Goal: Answer question/provide support: Share knowledge or assist other users

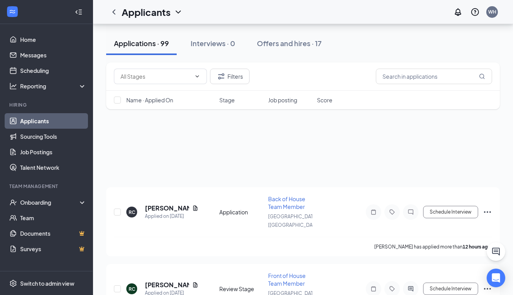
scroll to position [75, 0]
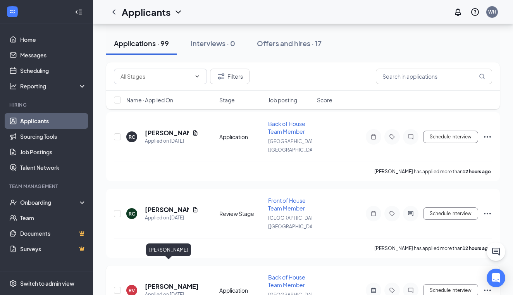
click at [171, 282] on h5 "[PERSON_NAME]" at bounding box center [171, 286] width 53 height 9
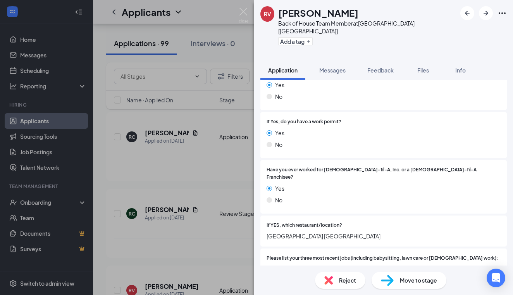
scroll to position [130, 0]
click at [169, 265] on div "RV Rosa Vidal Back of House Team Member at Palestine [TX] Add a tag Application…" at bounding box center [256, 147] width 513 height 295
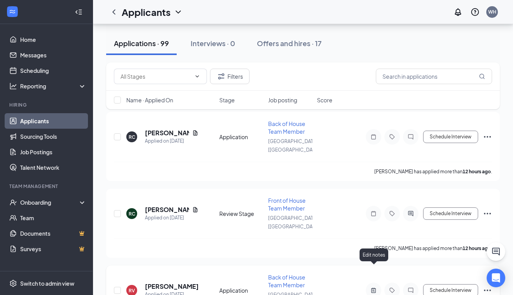
click at [372, 287] on icon "ActiveNote" at bounding box center [373, 290] width 9 height 6
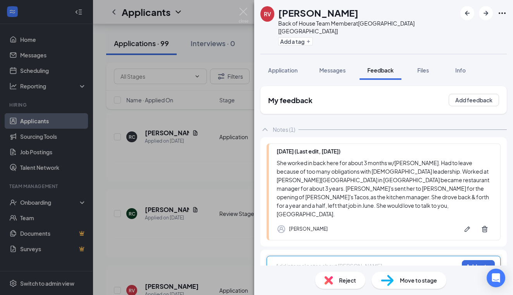
click at [179, 199] on div "RV Rosa Vidal Back of House Team Member at Palestine [TX] Add a tag Application…" at bounding box center [256, 147] width 513 height 295
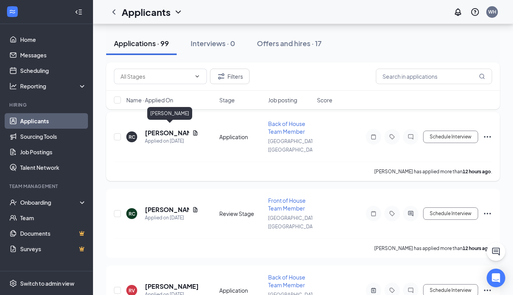
click at [179, 129] on h5 "[PERSON_NAME]" at bounding box center [167, 133] width 44 height 9
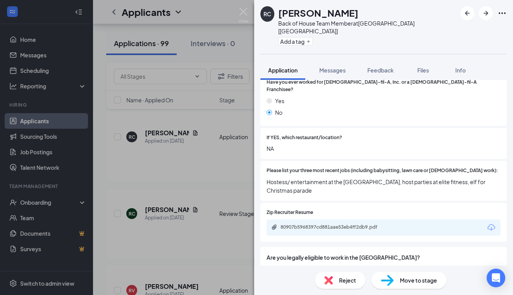
scroll to position [241, 0]
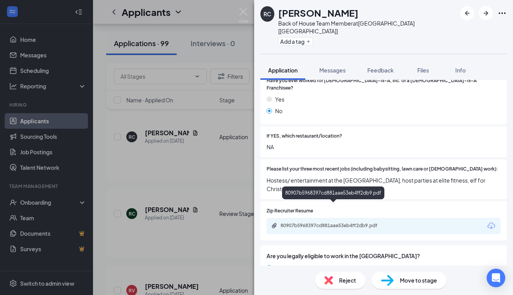
click at [367, 222] on div "80907b5968397cd881aae53eb4ff2db9.pdf" at bounding box center [335, 225] width 109 height 6
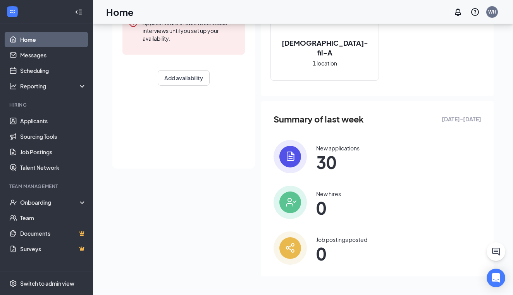
scroll to position [129, 0]
click at [38, 122] on link "Applicants" at bounding box center [53, 121] width 66 height 16
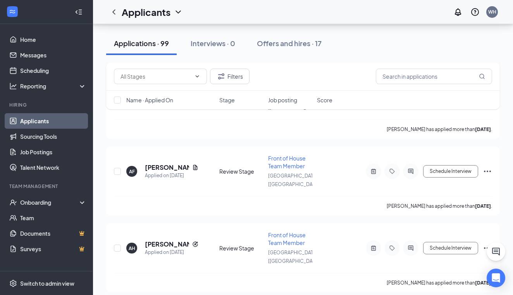
scroll to position [3413, 0]
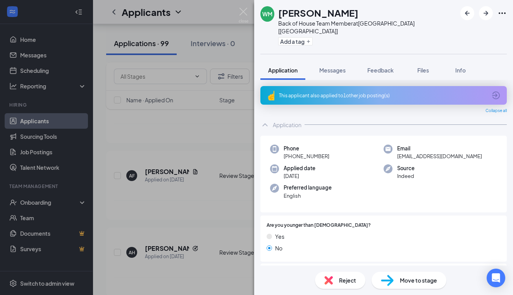
click at [164, 133] on div "WM William Mcguire Back of House Team Member at Palestine [TX] Add a tag Applic…" at bounding box center [256, 147] width 513 height 295
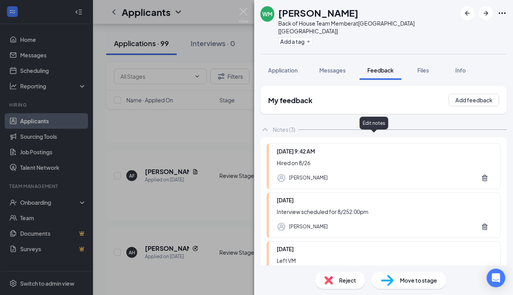
scroll to position [56, 0]
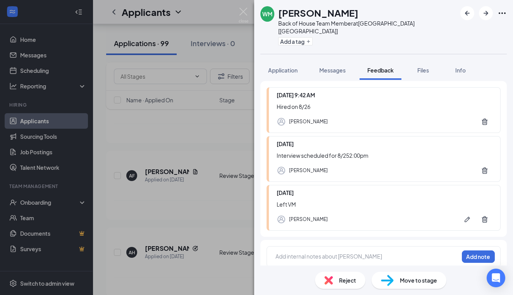
click at [154, 134] on div "WM William Mcguire Back of House Team Member at Palestine [TX] Add a tag Applic…" at bounding box center [256, 147] width 513 height 295
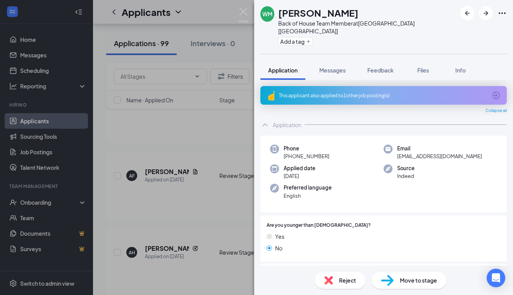
click at [162, 134] on div "WM William Mcguire Back of House Team Member at Palestine [TX] Add a tag Applic…" at bounding box center [256, 147] width 513 height 295
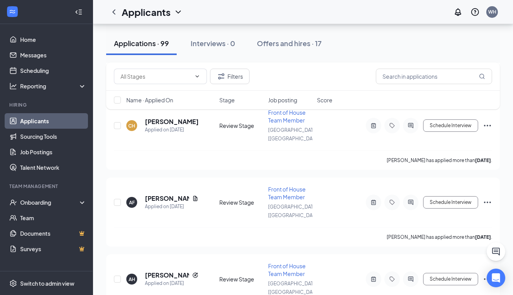
scroll to position [3361, 0]
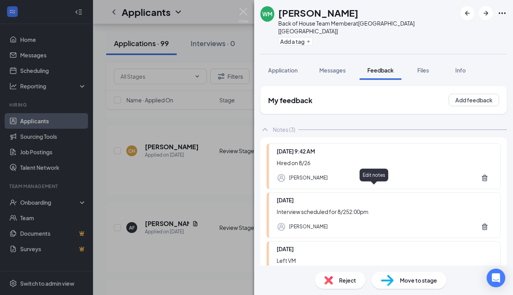
scroll to position [56, 0]
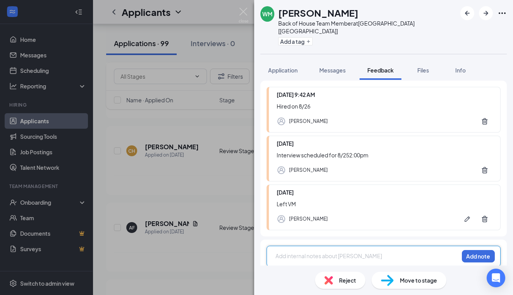
scroll to position [56, 0]
click at [165, 186] on div "WM William Mcguire Back of House Team Member at Palestine [TX] Add a tag Applic…" at bounding box center [256, 147] width 513 height 295
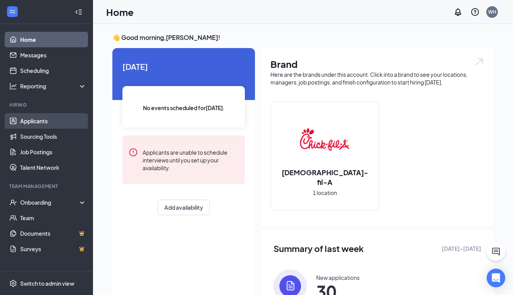
click at [46, 122] on link "Applicants" at bounding box center [53, 121] width 66 height 16
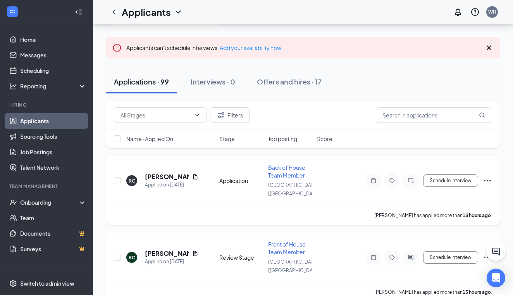
scroll to position [40, 0]
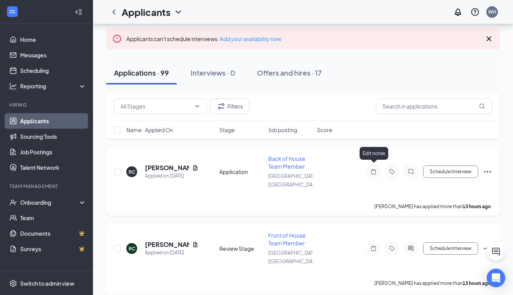
click at [374, 169] on icon "Note" at bounding box center [373, 172] width 9 height 6
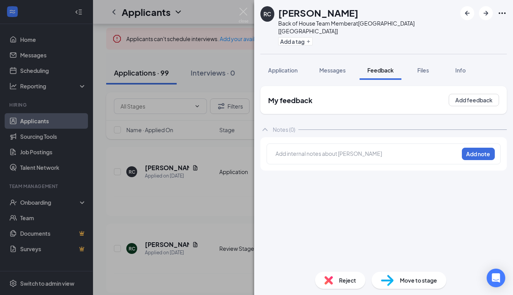
click at [178, 160] on div "RC [PERSON_NAME] Back of House Team Member at [GEOGRAPHIC_DATA] [[GEOGRAPHIC_DA…" at bounding box center [256, 147] width 513 height 295
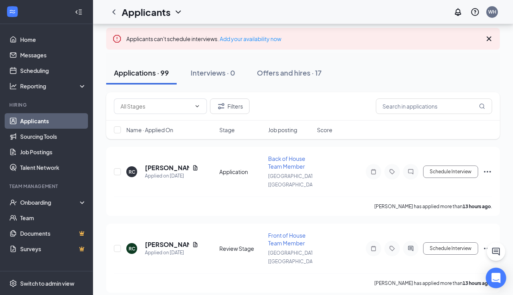
click at [500, 277] on div "Open Intercom Messenger" at bounding box center [496, 278] width 21 height 21
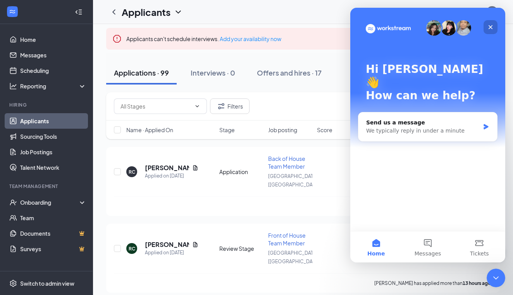
click at [490, 26] on icon "Close" at bounding box center [491, 27] width 6 height 6
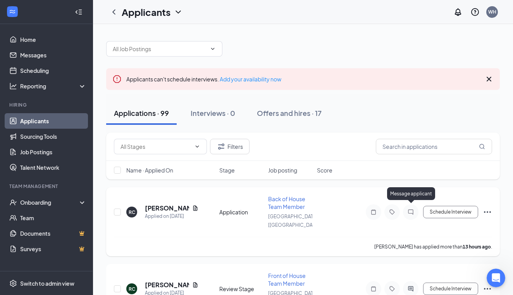
click at [411, 209] on icon "ChatInactive" at bounding box center [410, 212] width 9 height 6
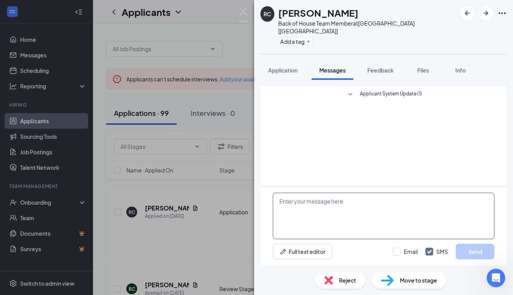
click at [293, 207] on textarea at bounding box center [384, 216] width 222 height 47
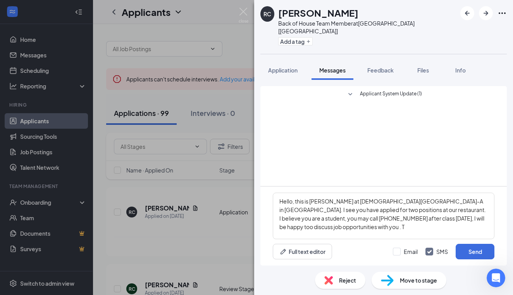
click at [323, 125] on div "Applicant System Update (1)" at bounding box center [383, 136] width 246 height 100
click at [480, 218] on textarea "Hello, this is [PERSON_NAME] at [DEMOGRAPHIC_DATA][GEOGRAPHIC_DATA]-A in [GEOGR…" at bounding box center [384, 216] width 222 height 47
click at [337, 218] on textarea "Hello, this is [PERSON_NAME] at [DEMOGRAPHIC_DATA][GEOGRAPHIC_DATA]-A in [GEOGR…" at bounding box center [384, 216] width 222 height 47
click at [419, 217] on textarea "Hello, this is [PERSON_NAME] at [DEMOGRAPHIC_DATA][GEOGRAPHIC_DATA]-A in [GEOGR…" at bounding box center [384, 216] width 222 height 47
click at [309, 228] on textarea "Hello, this is [PERSON_NAME] at [DEMOGRAPHIC_DATA][GEOGRAPHIC_DATA]-A in [GEOGR…" at bounding box center [384, 216] width 222 height 47
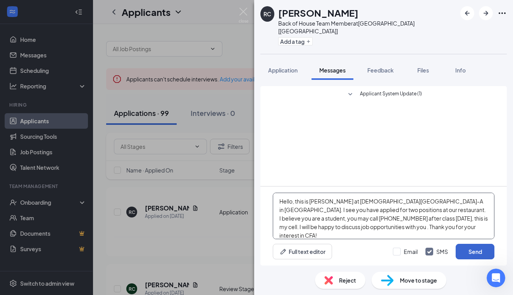
type textarea "Hello, this is [PERSON_NAME] at [DEMOGRAPHIC_DATA][GEOGRAPHIC_DATA]-A in [GEOGR…"
click at [469, 250] on button "Send" at bounding box center [475, 252] width 39 height 16
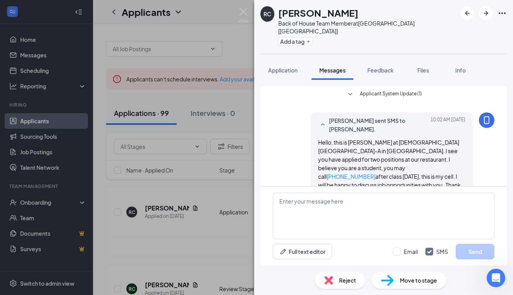
scroll to position [7, 0]
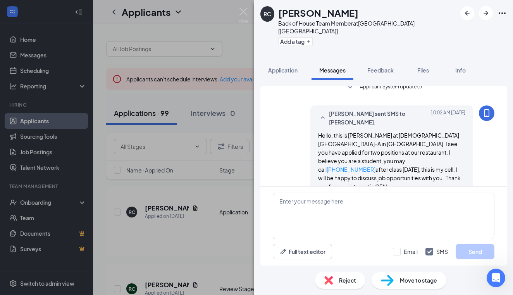
click at [177, 203] on div "RC [PERSON_NAME] Back of House Team Member at [GEOGRAPHIC_DATA] [[GEOGRAPHIC_DA…" at bounding box center [256, 147] width 513 height 295
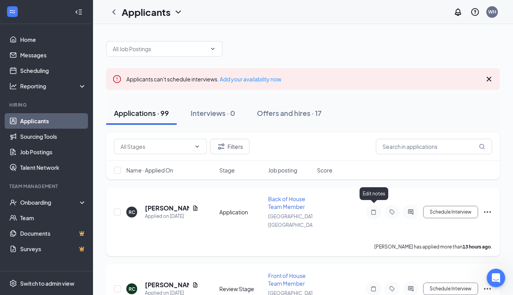
click at [373, 209] on icon "Note" at bounding box center [373, 212] width 9 height 6
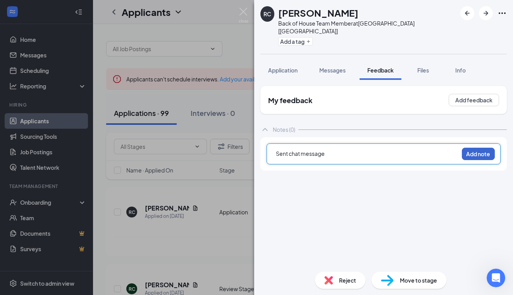
click at [474, 148] on button "Add note" at bounding box center [478, 154] width 33 height 12
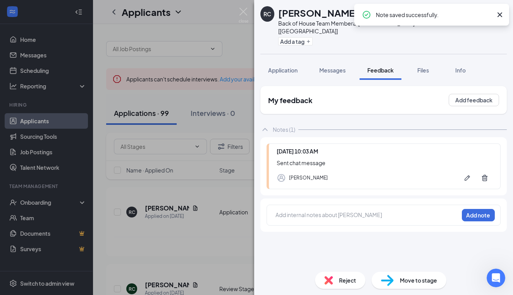
click at [178, 273] on div "RC [PERSON_NAME] Back of House Team Member at [GEOGRAPHIC_DATA] [[GEOGRAPHIC_DA…" at bounding box center [256, 147] width 513 height 295
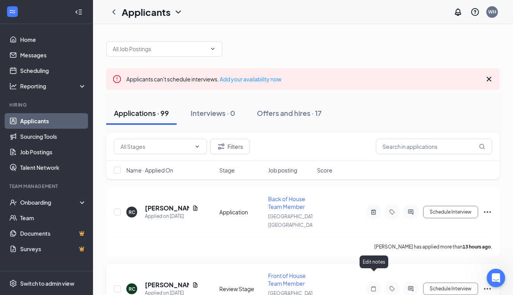
click at [373, 286] on icon "Note" at bounding box center [373, 289] width 9 height 6
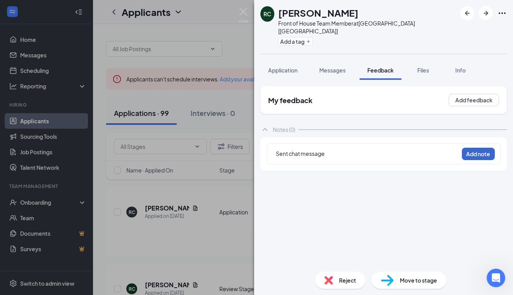
click at [477, 148] on button "Add note" at bounding box center [478, 154] width 33 height 12
